Goal: Task Accomplishment & Management: Use online tool/utility

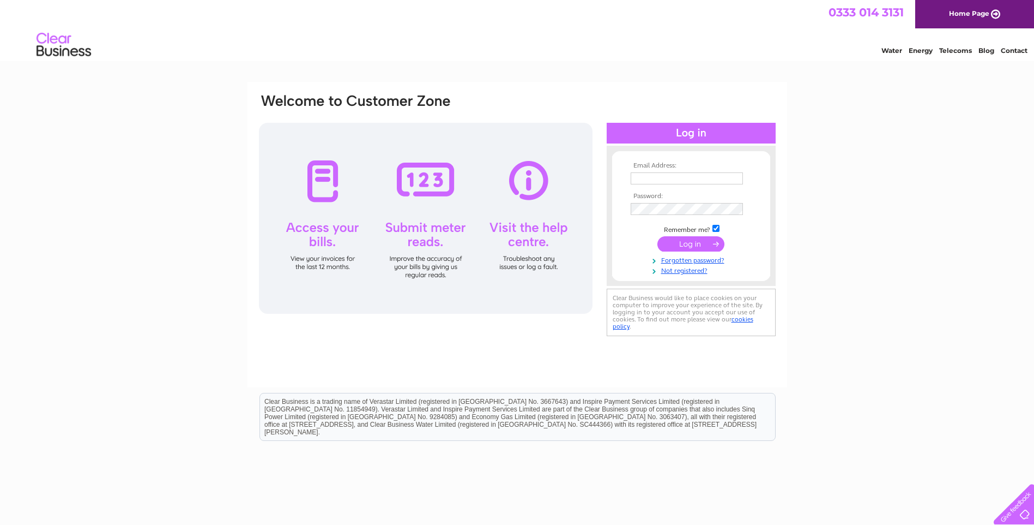
type input "ukhippo@hotmail.co.uk"
click at [692, 244] on input "submit" at bounding box center [691, 243] width 67 height 15
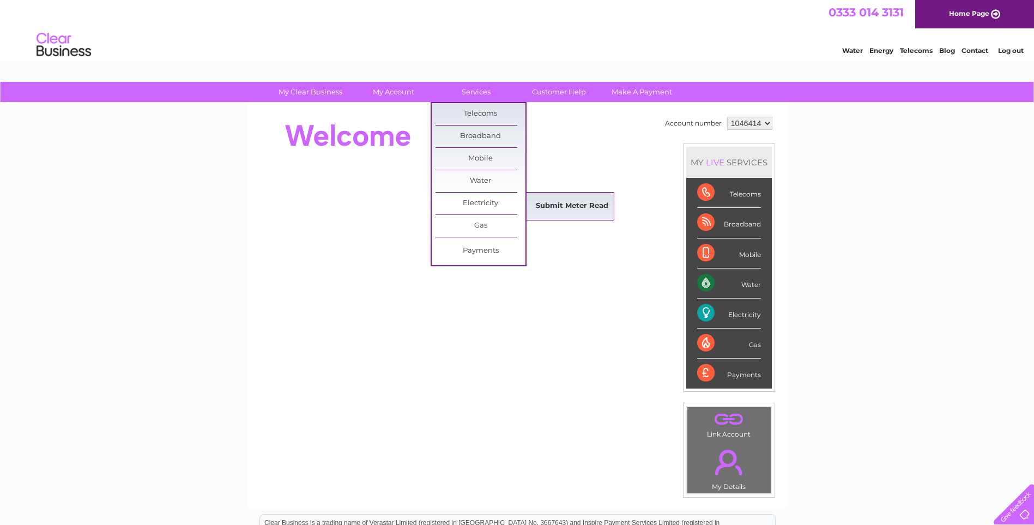
click at [558, 207] on link "Submit Meter Read" at bounding box center [572, 206] width 90 height 22
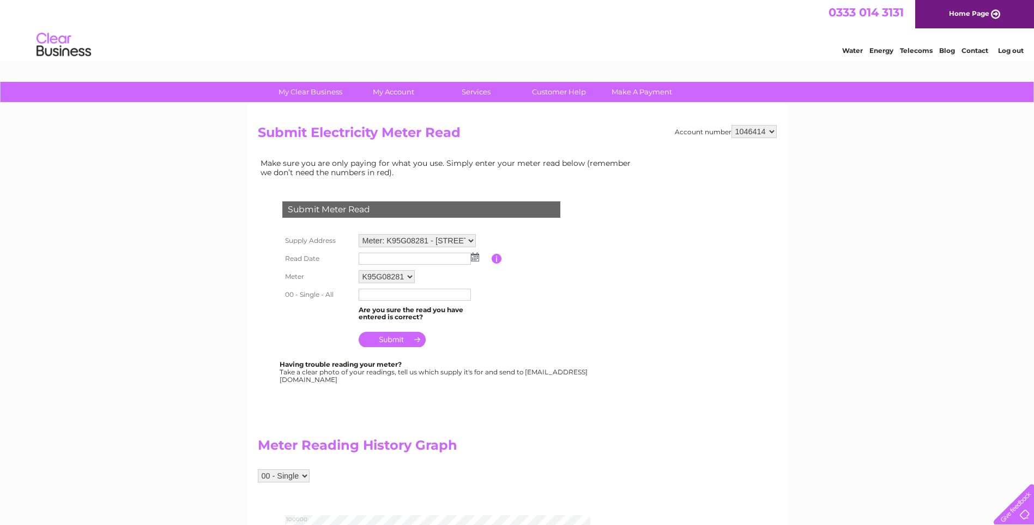
click at [413, 257] on input "text" at bounding box center [415, 258] width 112 height 12
click at [476, 259] on img at bounding box center [476, 257] width 8 height 9
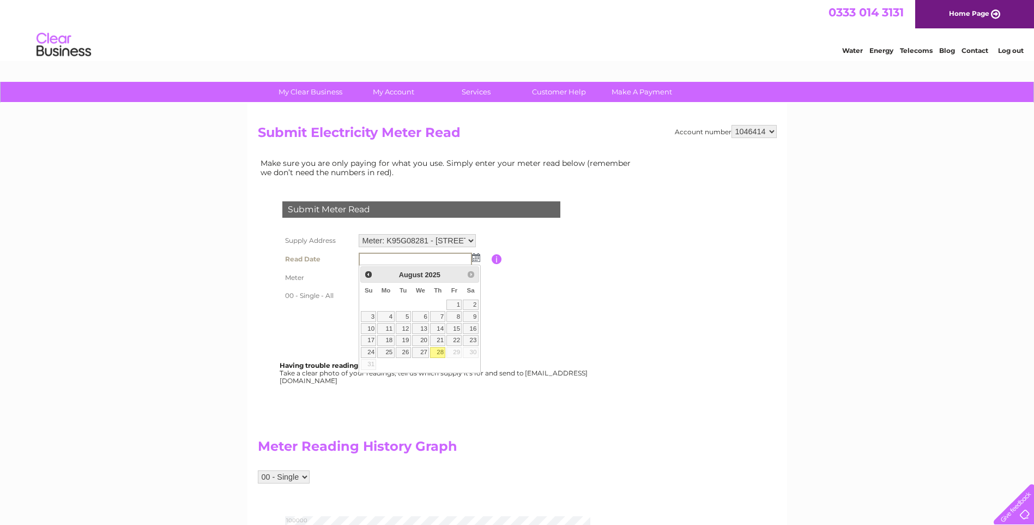
click at [438, 350] on link "28" at bounding box center [437, 352] width 15 height 11
type input "2025/08/28"
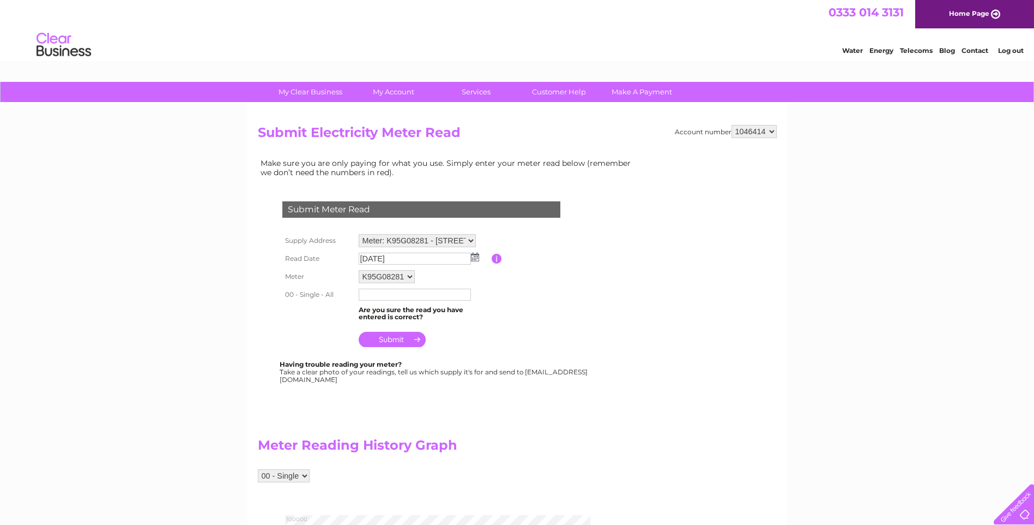
click at [385, 295] on input "text" at bounding box center [415, 294] width 112 height 12
type input "93623"
click at [395, 341] on input "submit" at bounding box center [392, 340] width 67 height 15
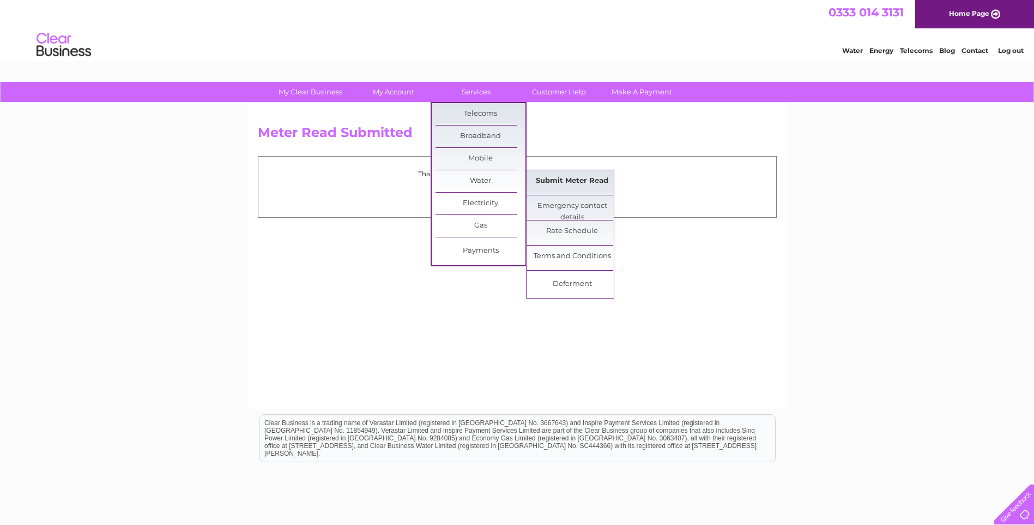
click at [556, 177] on link "Submit Meter Read" at bounding box center [572, 181] width 90 height 22
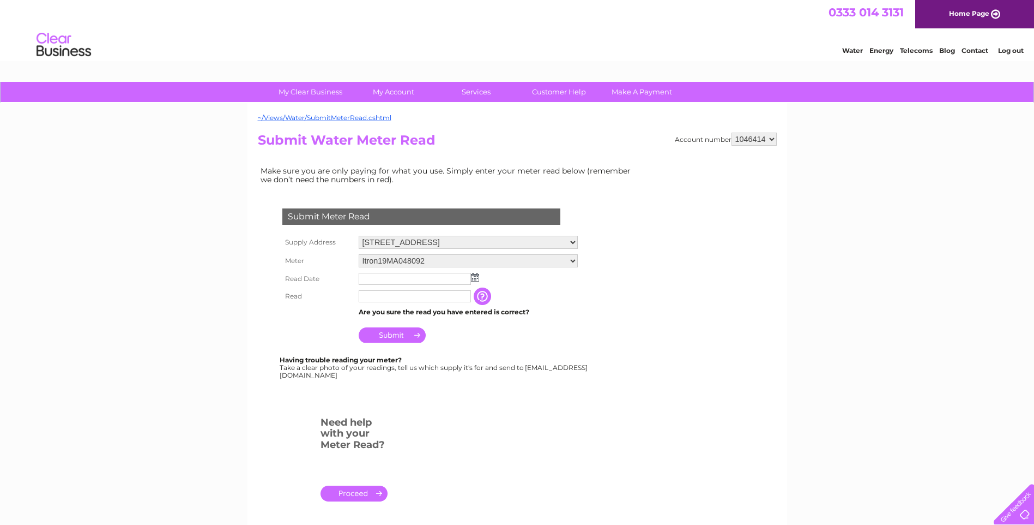
click at [474, 275] on img at bounding box center [475, 277] width 8 height 9
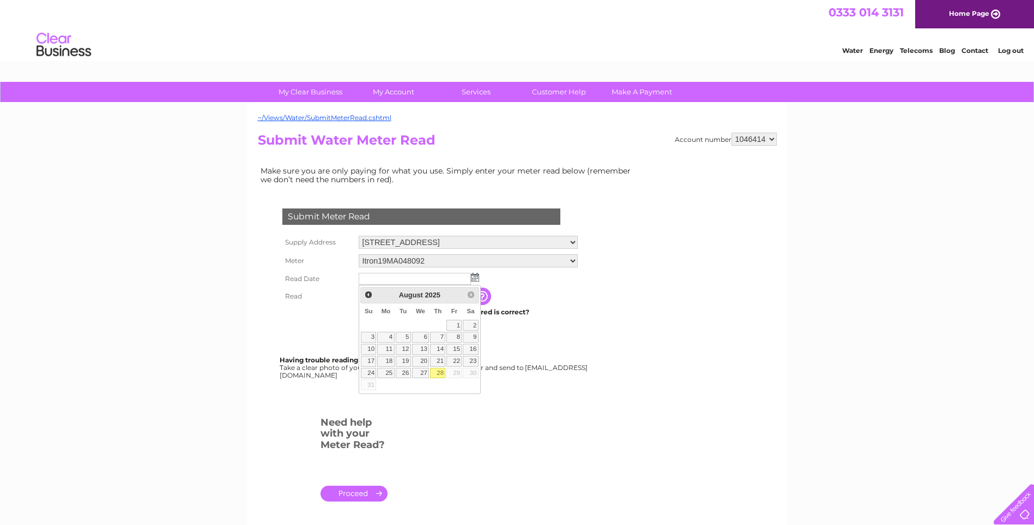
click at [440, 375] on link "28" at bounding box center [437, 373] width 15 height 11
type input "2025/08/28"
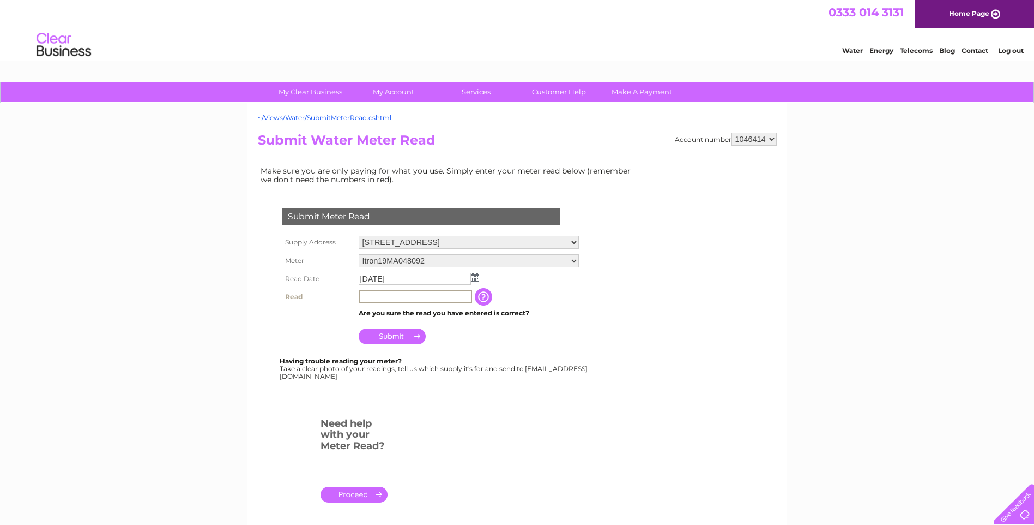
click at [383, 297] on input "text" at bounding box center [415, 296] width 113 height 13
type input "00061"
click at [390, 336] on input "Submit" at bounding box center [392, 335] width 67 height 15
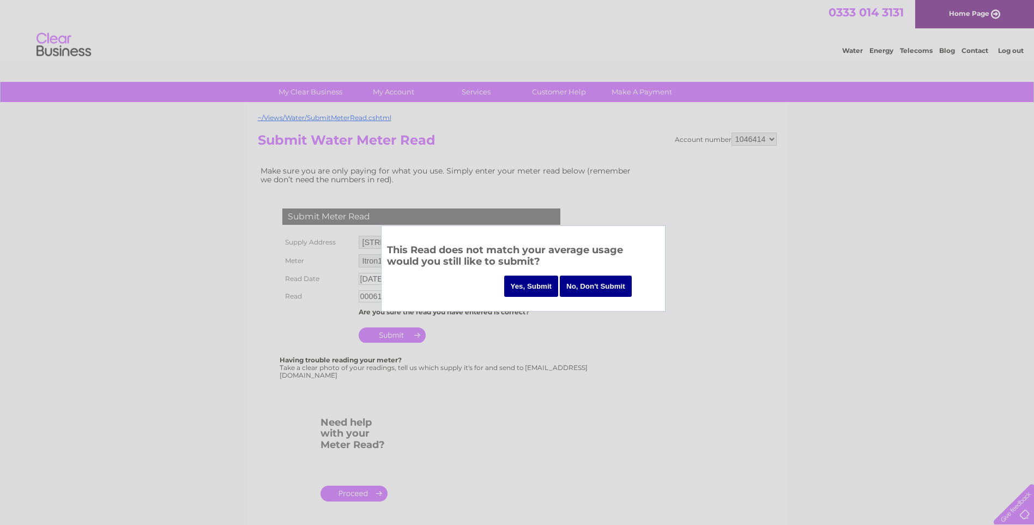
click at [588, 283] on input "No, Don't Submit" at bounding box center [596, 285] width 72 height 21
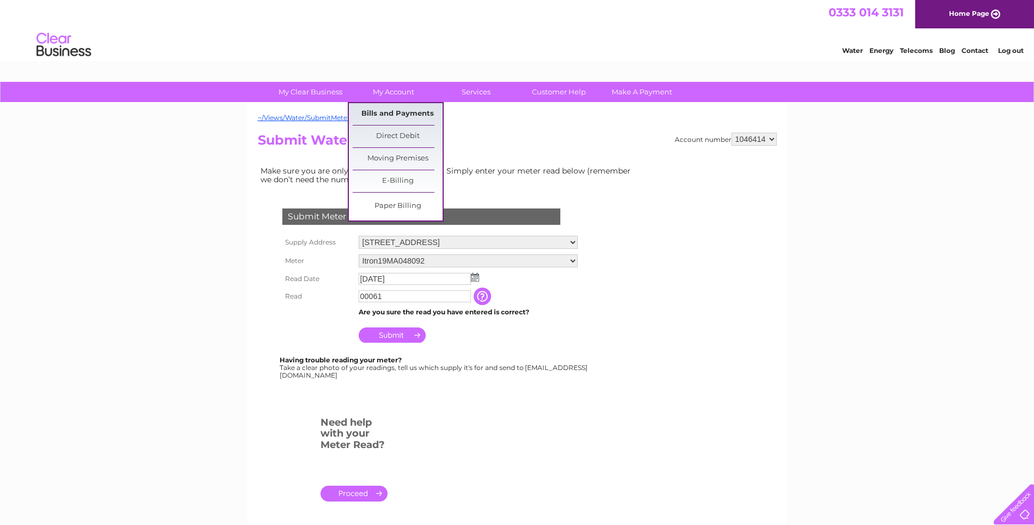
click at [402, 112] on link "Bills and Payments" at bounding box center [398, 114] width 90 height 22
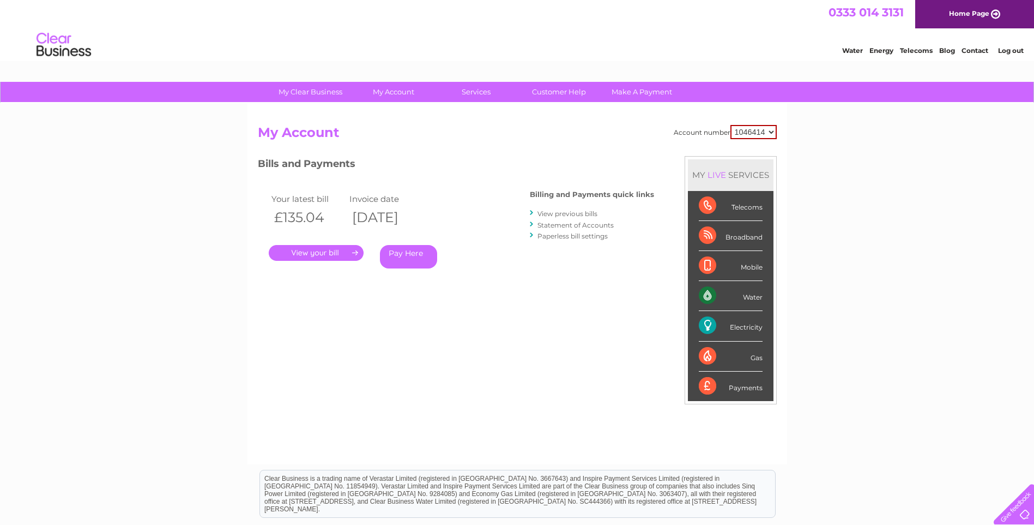
click at [336, 251] on link "." at bounding box center [316, 253] width 95 height 16
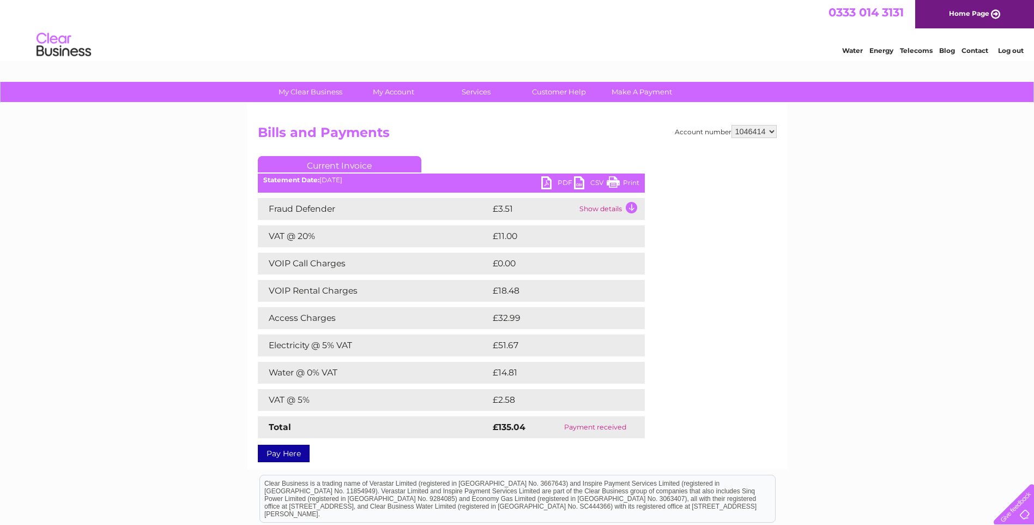
scroll to position [139, 0]
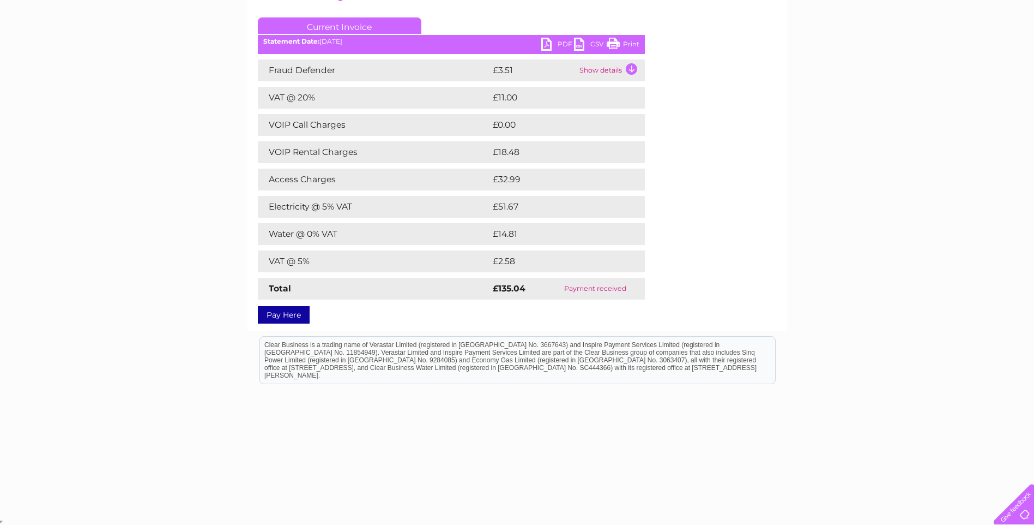
click at [558, 40] on link "PDF" at bounding box center [557, 46] width 33 height 16
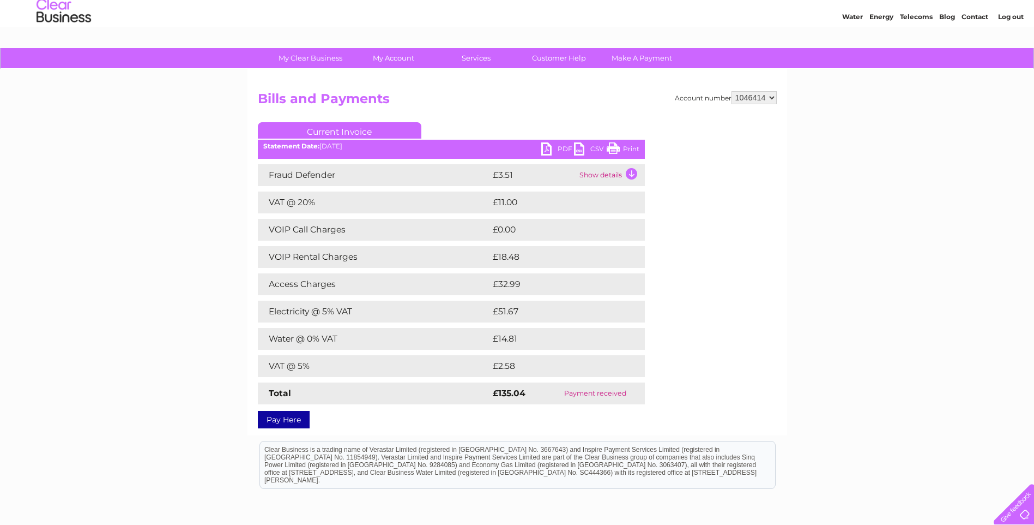
scroll to position [0, 0]
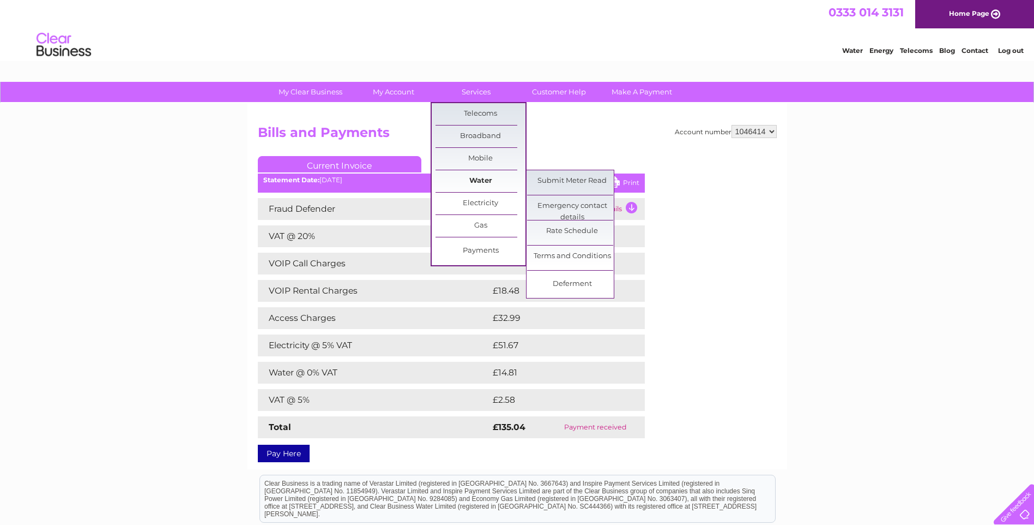
click at [487, 181] on link "Water" at bounding box center [481, 181] width 90 height 22
click at [562, 177] on link "Submit Meter Read" at bounding box center [572, 181] width 90 height 22
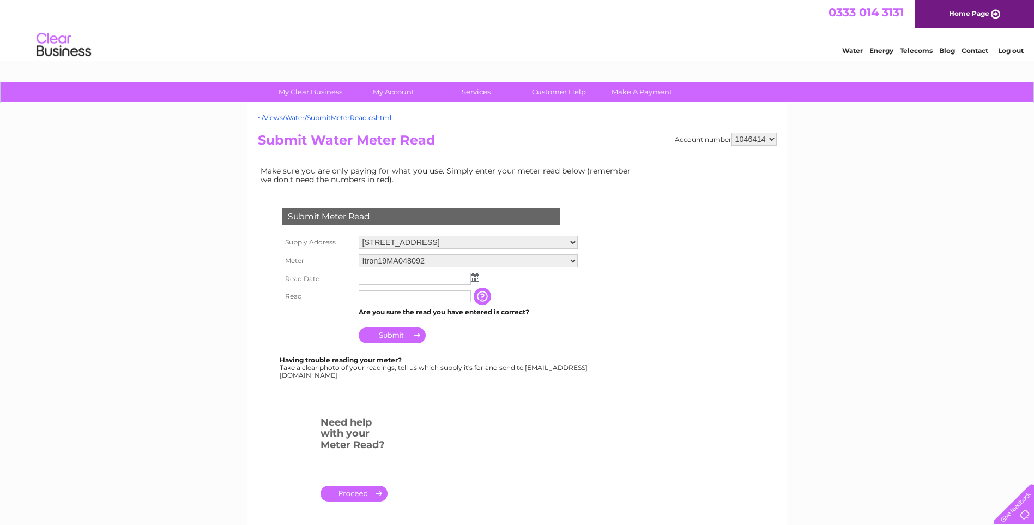
click at [471, 279] on img at bounding box center [475, 277] width 8 height 9
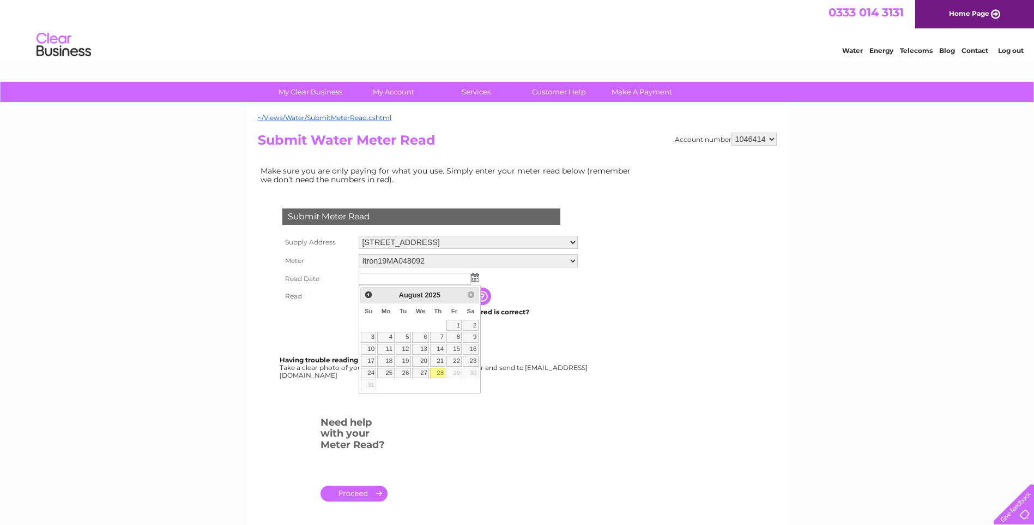
click at [440, 370] on link "28" at bounding box center [437, 373] width 15 height 11
type input "[DATE]"
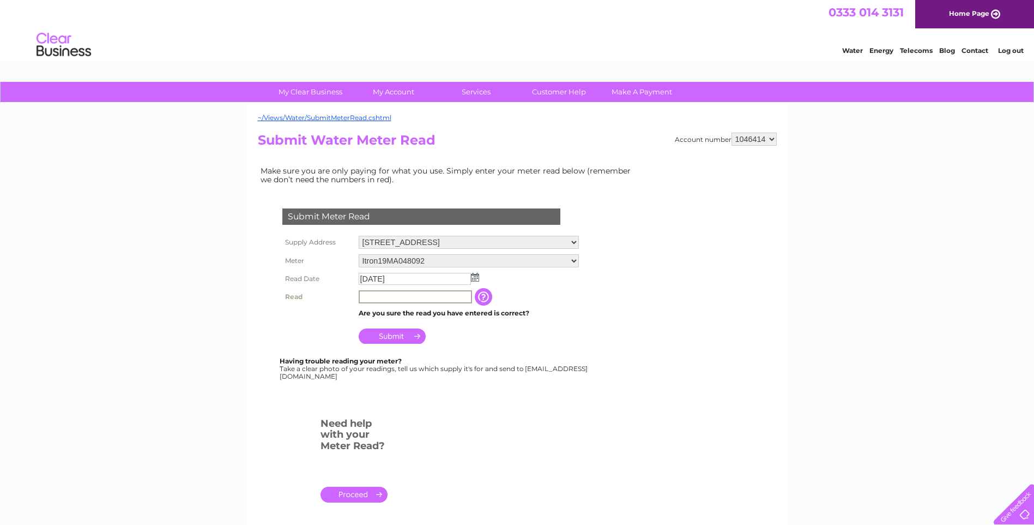
click at [384, 296] on input "text" at bounding box center [415, 296] width 113 height 13
click at [391, 336] on input "Submit" at bounding box center [392, 335] width 67 height 15
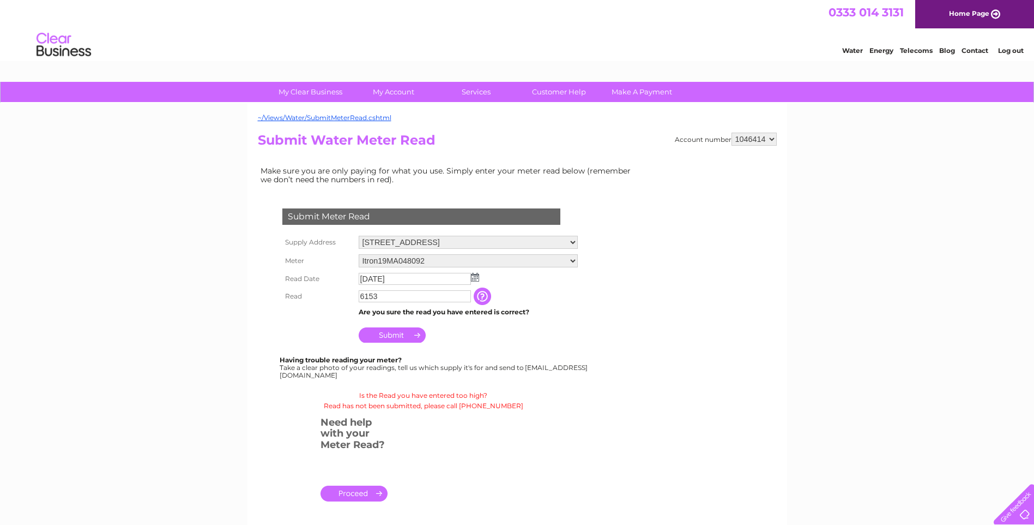
click at [387, 296] on input "6153" at bounding box center [415, 296] width 112 height 12
type input "61"
click at [389, 333] on input "Submit" at bounding box center [392, 335] width 67 height 15
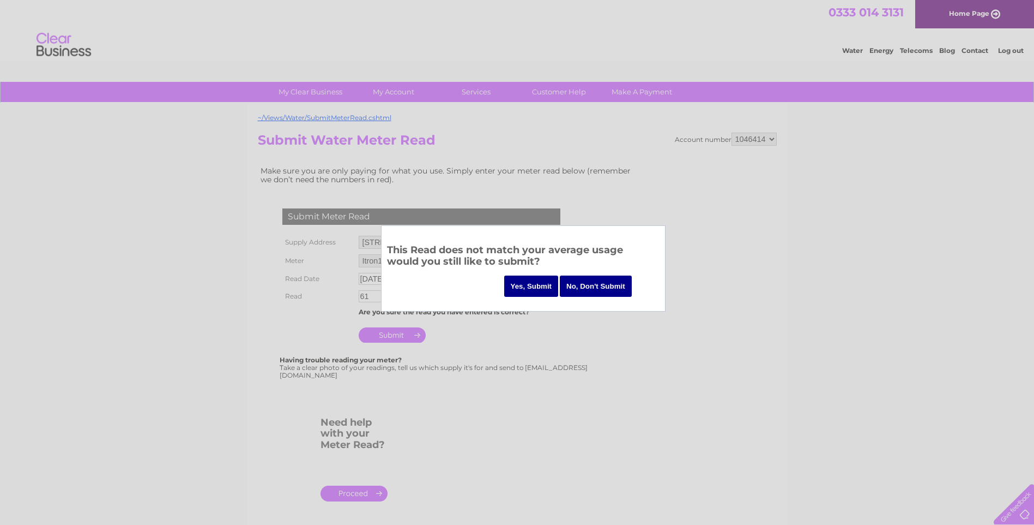
click at [531, 284] on input "Yes, Submit" at bounding box center [531, 285] width 55 height 21
